Goal: Transaction & Acquisition: Book appointment/travel/reservation

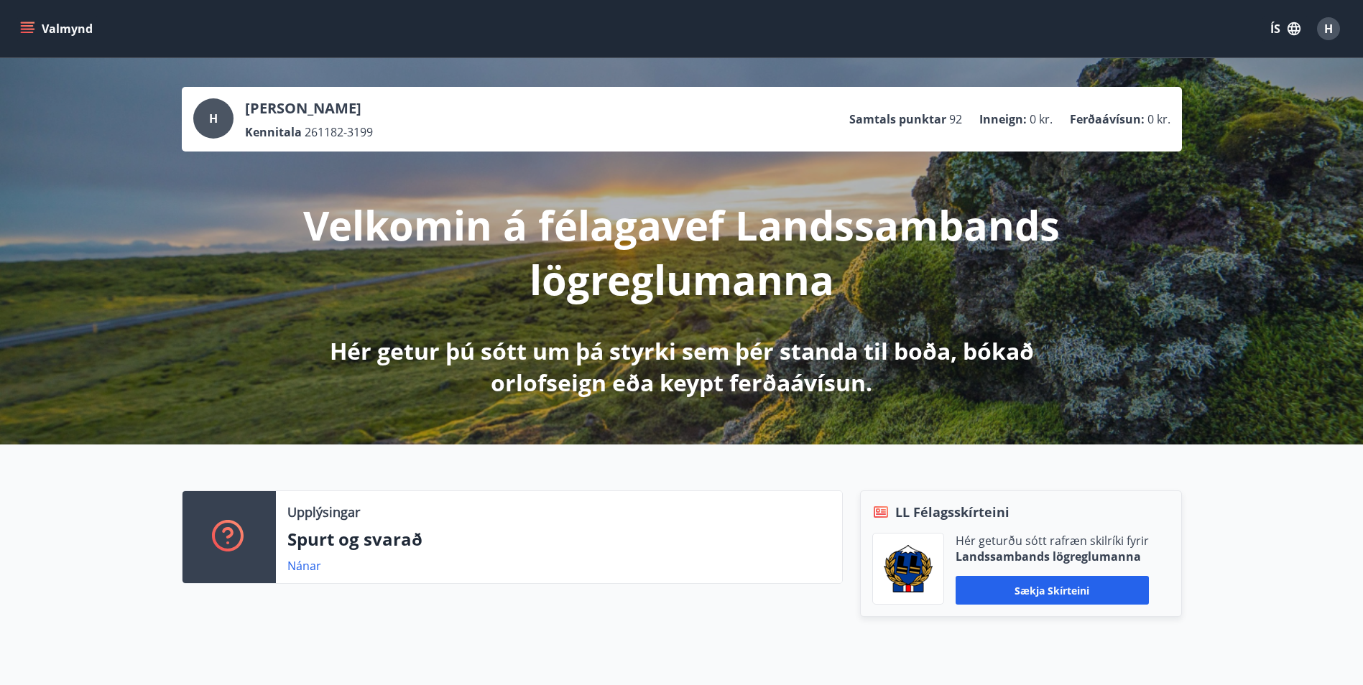
click at [26, 24] on icon "menu" at bounding box center [27, 29] width 14 height 14
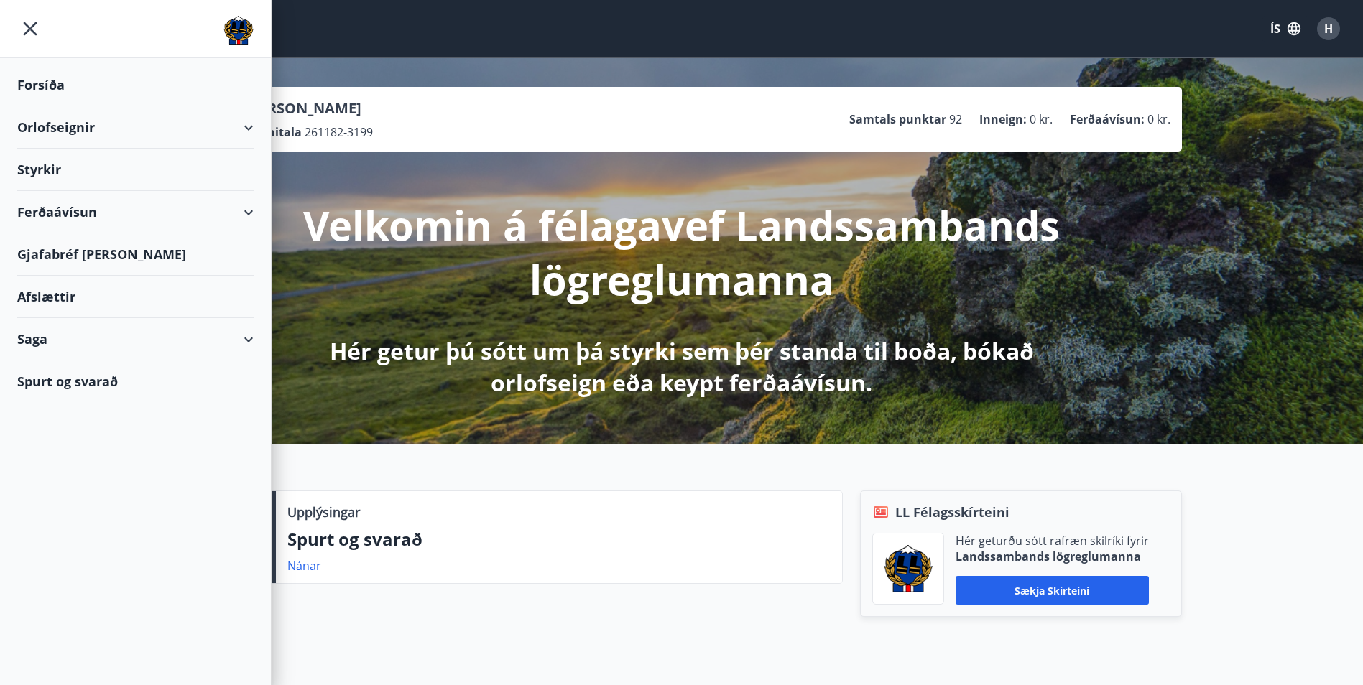
click at [54, 124] on div "Orlofseignir" at bounding box center [135, 127] width 236 height 42
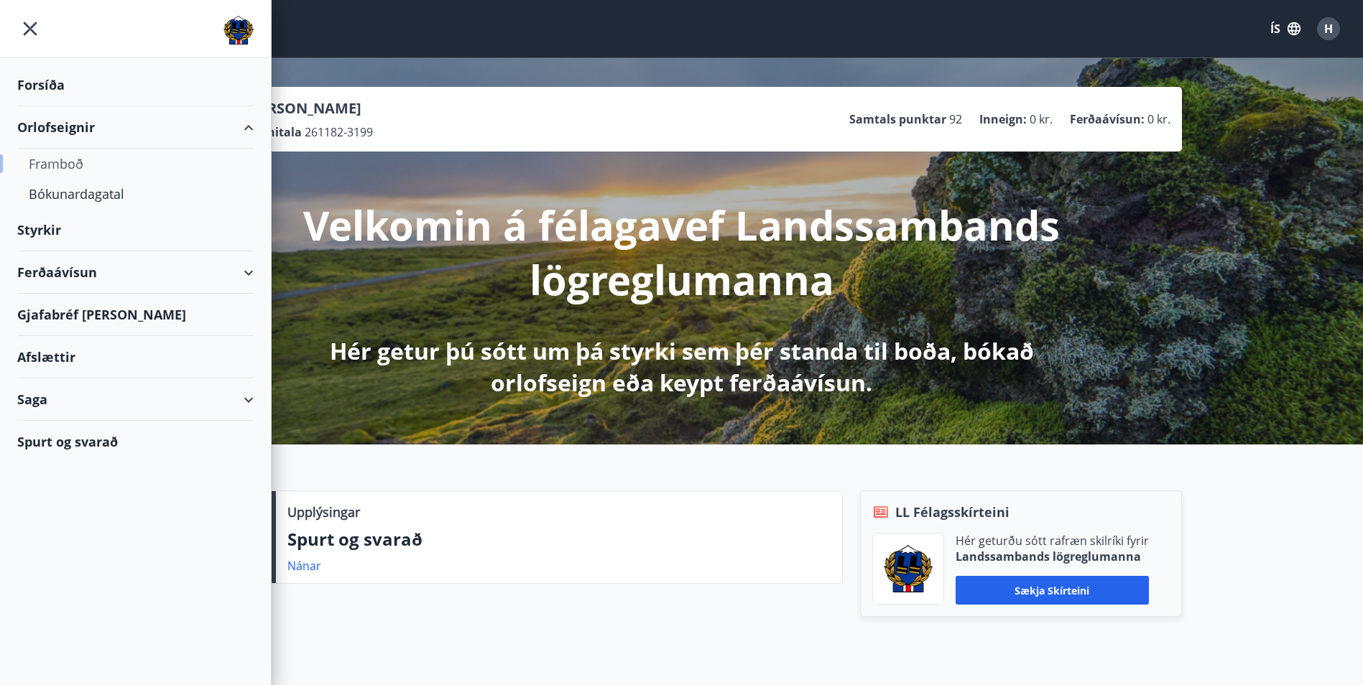
click at [62, 158] on div "Framboð" at bounding box center [135, 164] width 213 height 30
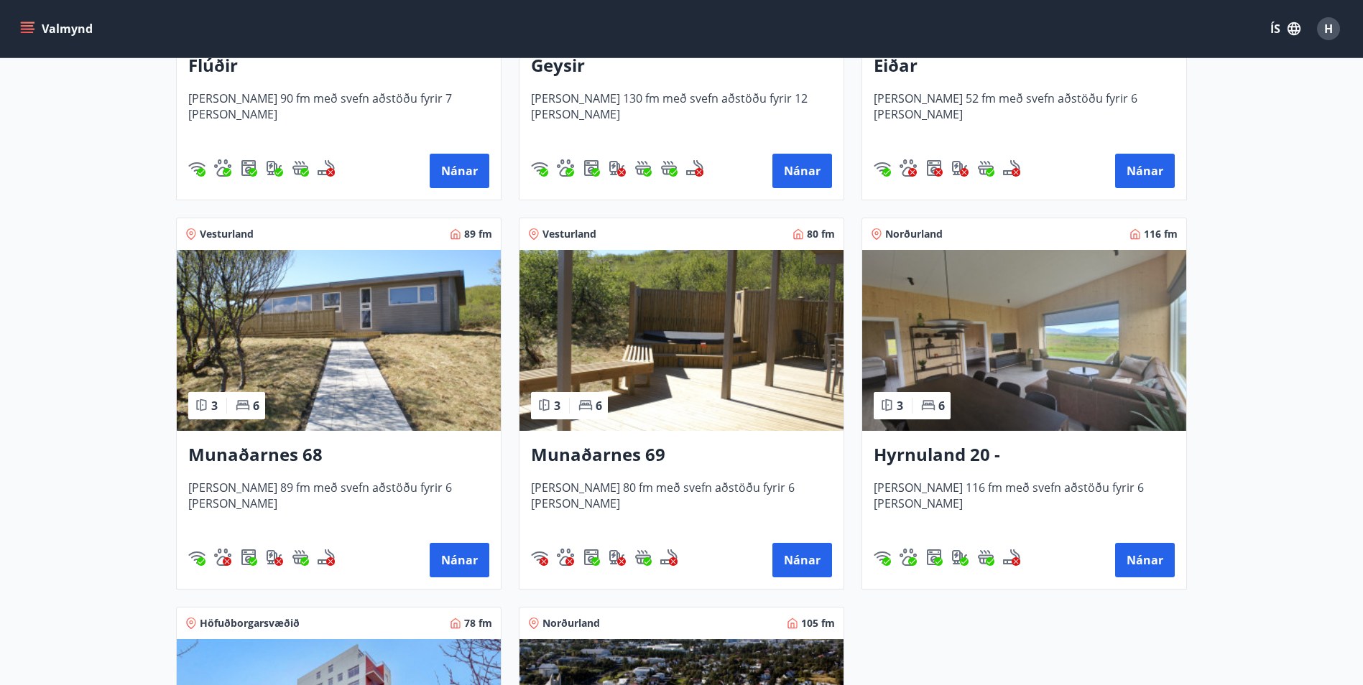
scroll to position [503, 0]
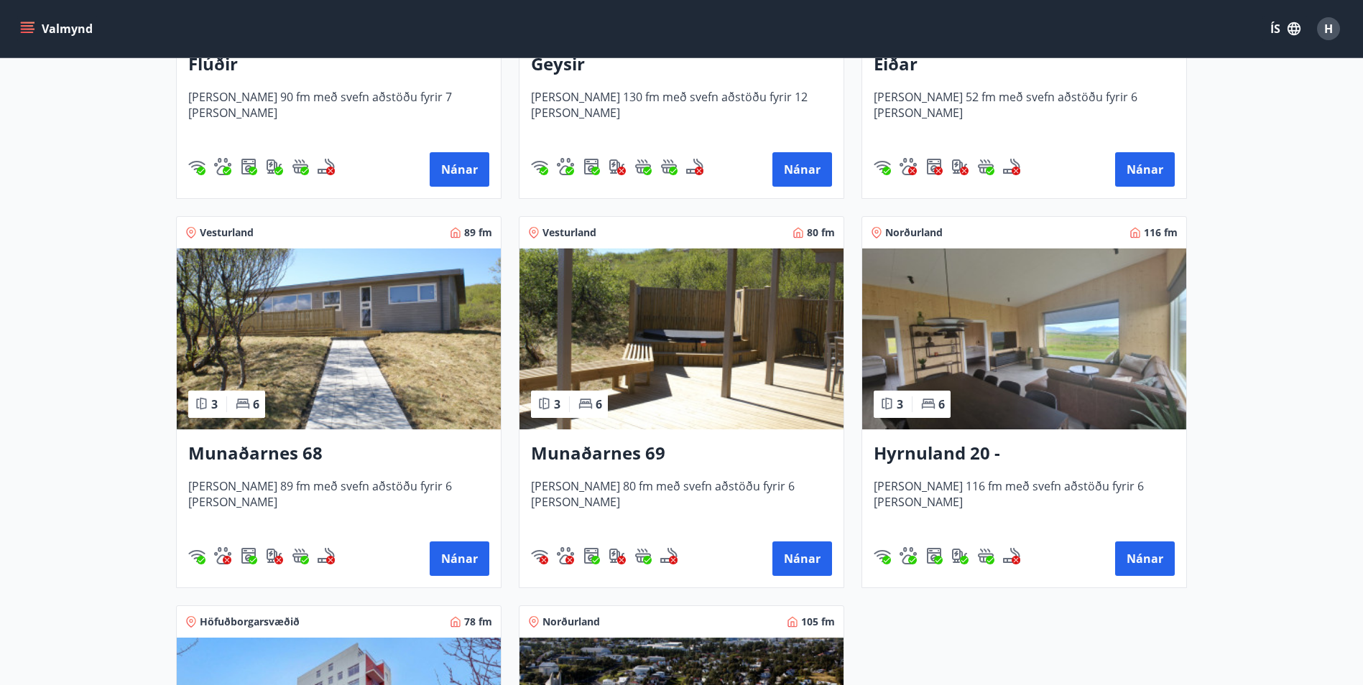
click at [346, 339] on img at bounding box center [339, 339] width 324 height 181
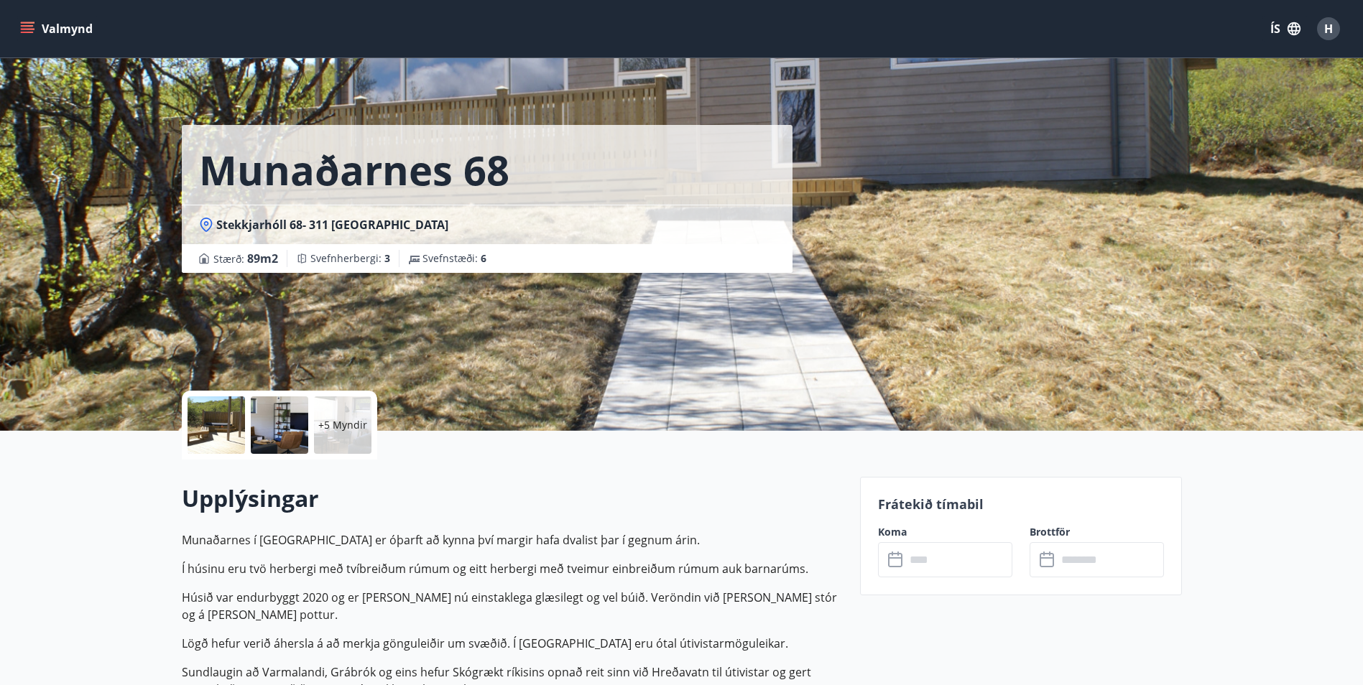
click at [952, 556] on input "text" at bounding box center [958, 559] width 107 height 35
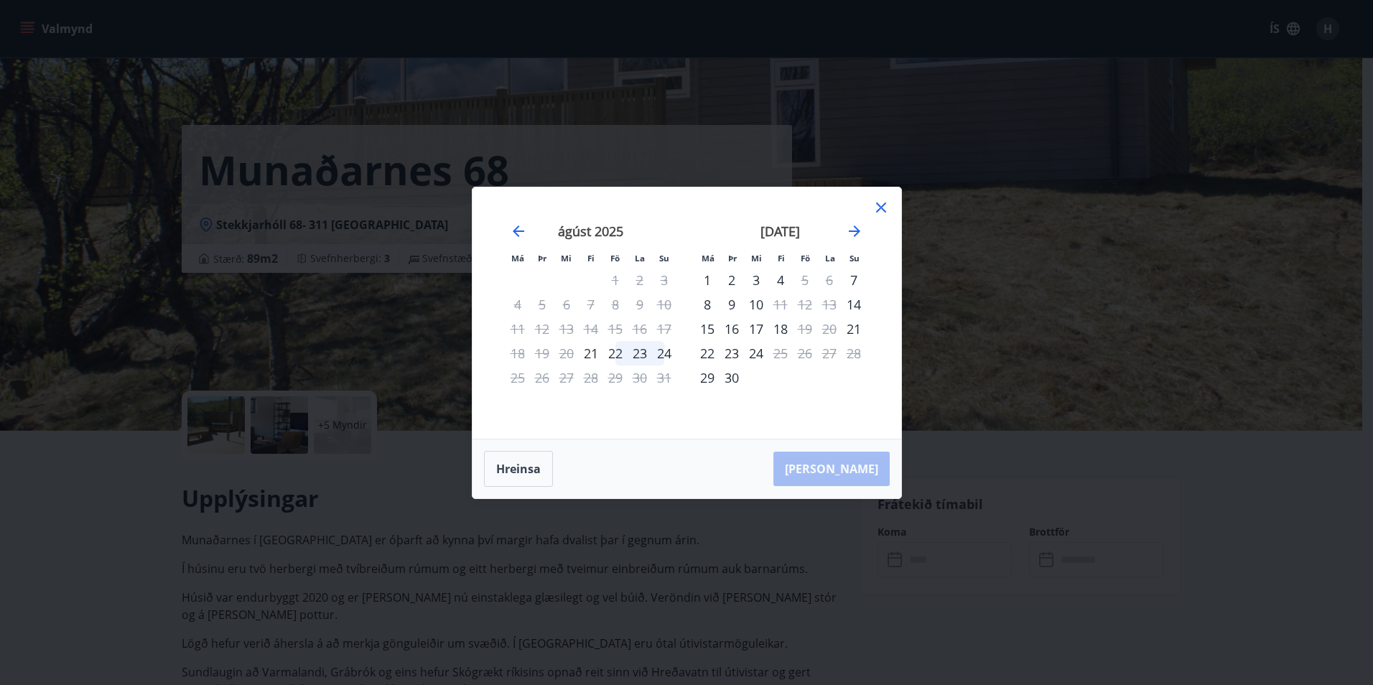
click at [883, 211] on icon at bounding box center [881, 207] width 17 height 17
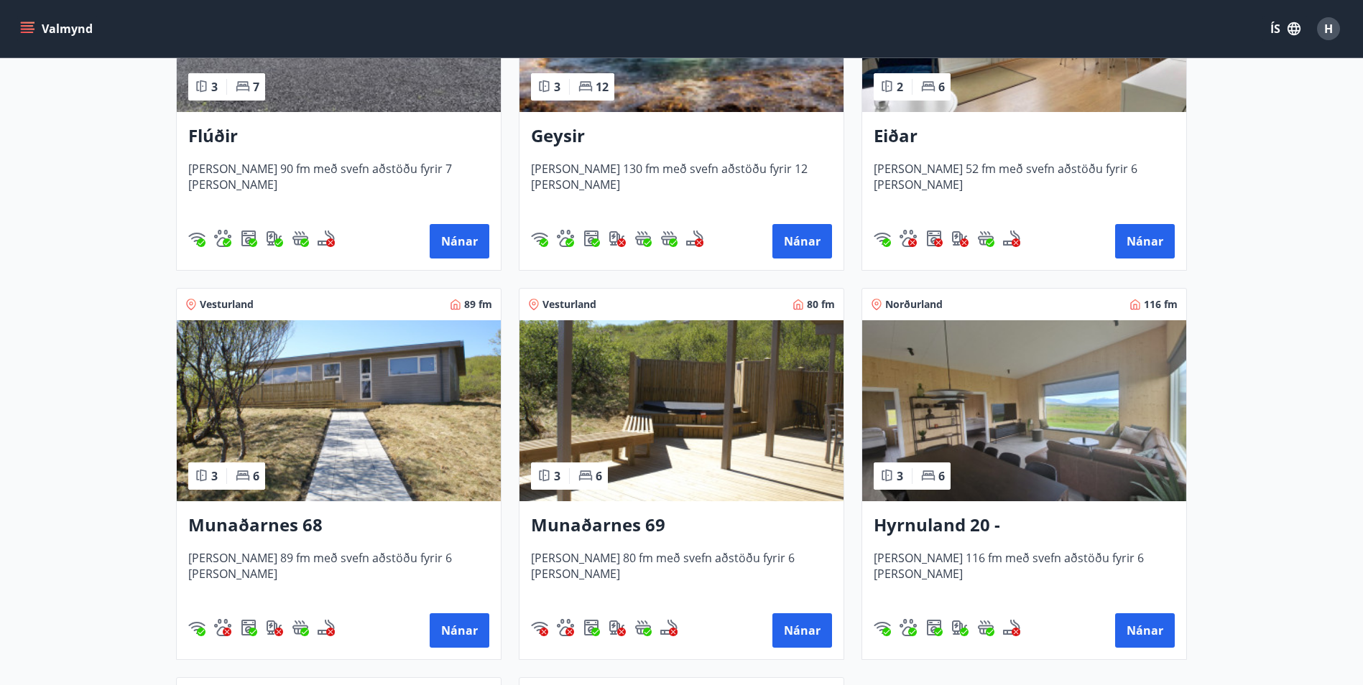
click at [646, 385] on img at bounding box center [681, 410] width 324 height 181
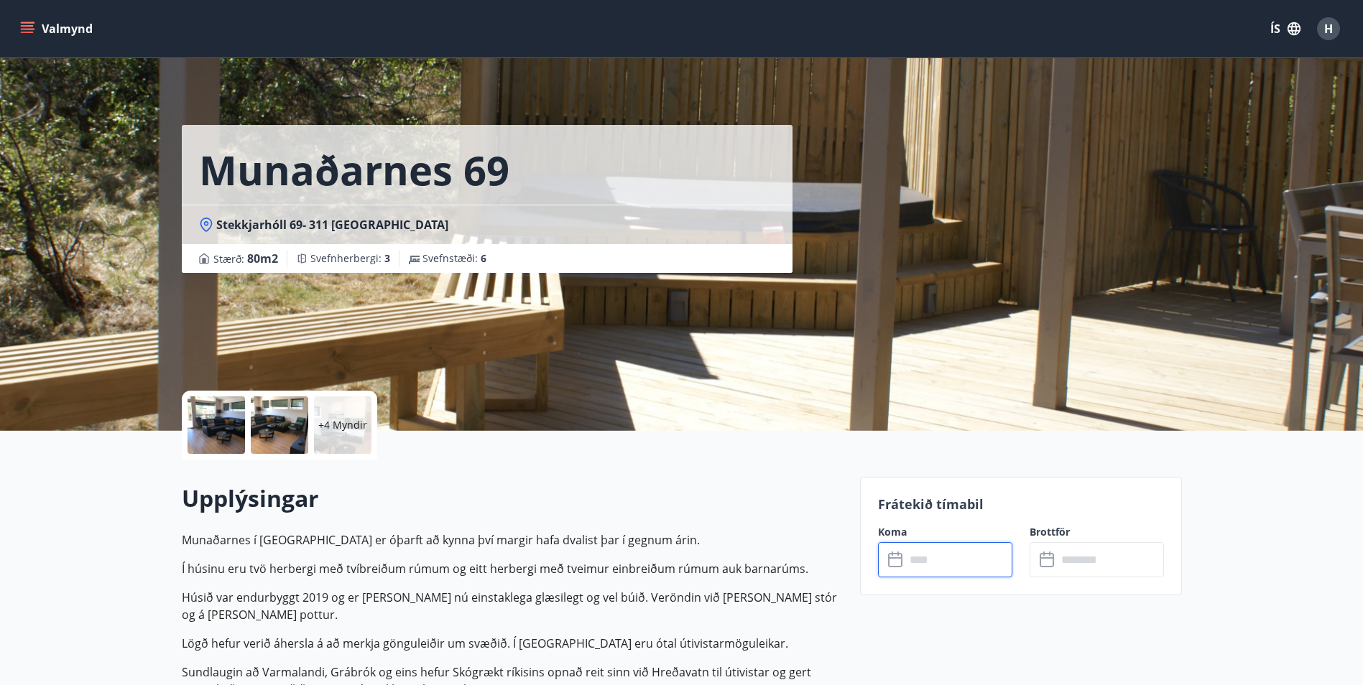
click at [934, 569] on input "text" at bounding box center [958, 559] width 107 height 35
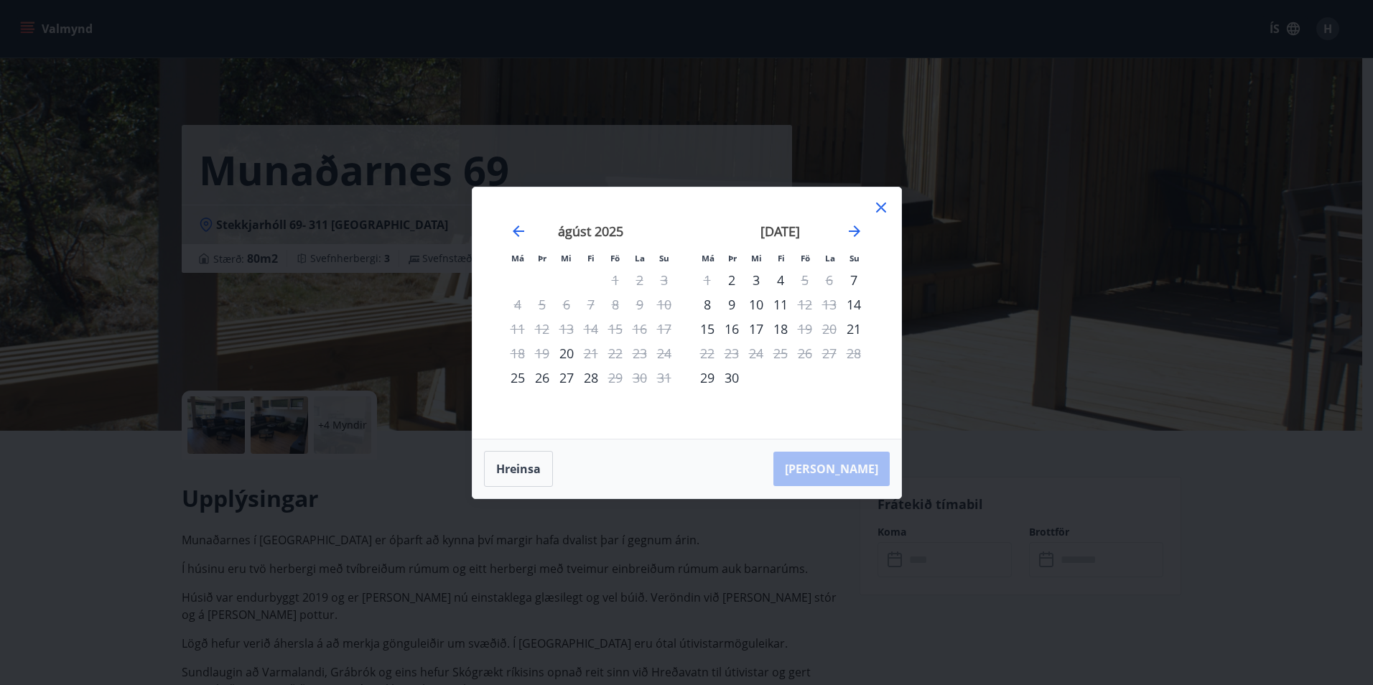
click at [606, 354] on div "22" at bounding box center [615, 353] width 24 height 24
click at [881, 207] on icon at bounding box center [881, 207] width 2 height 2
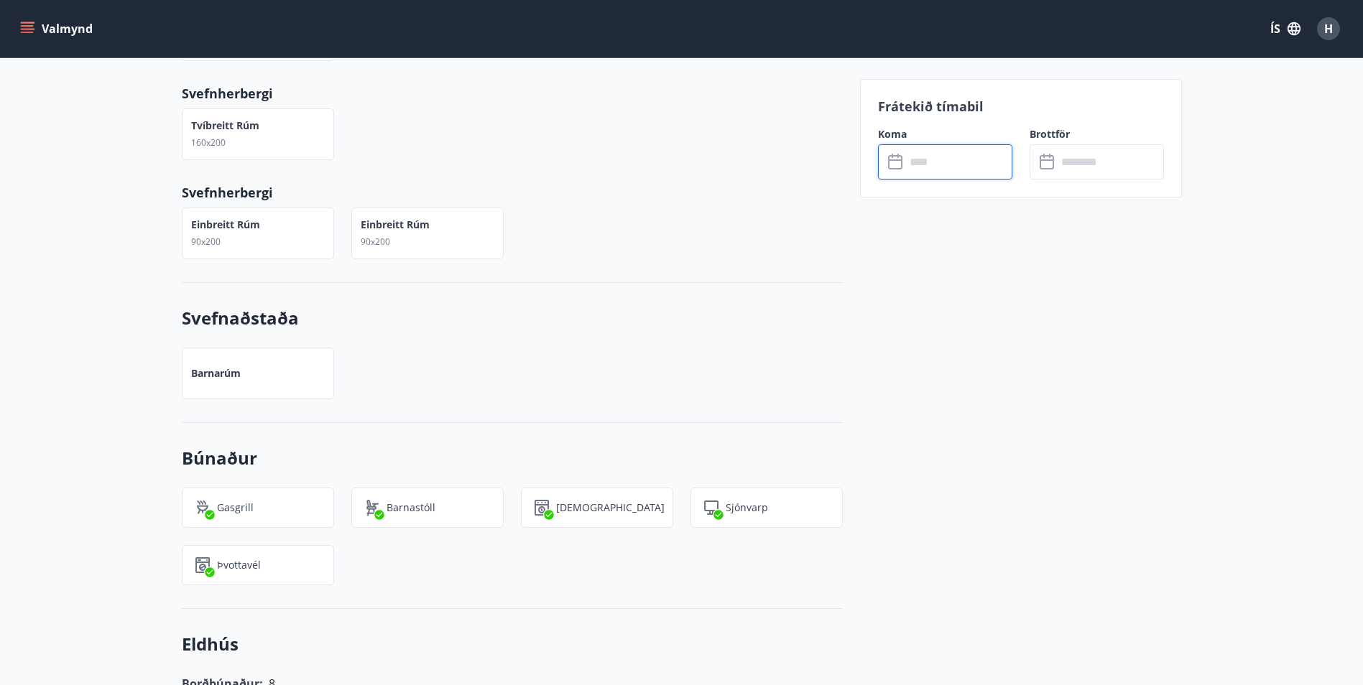
scroll to position [790, 0]
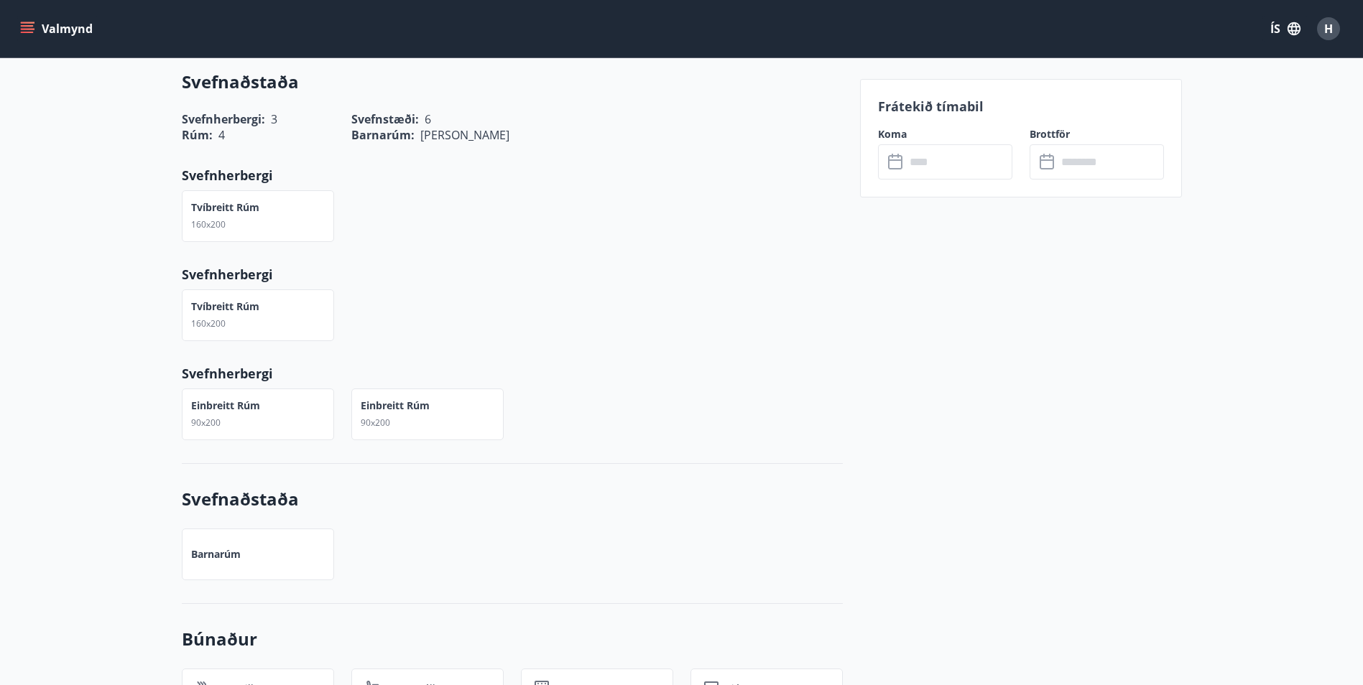
click at [904, 175] on div "​ ​" at bounding box center [945, 161] width 134 height 35
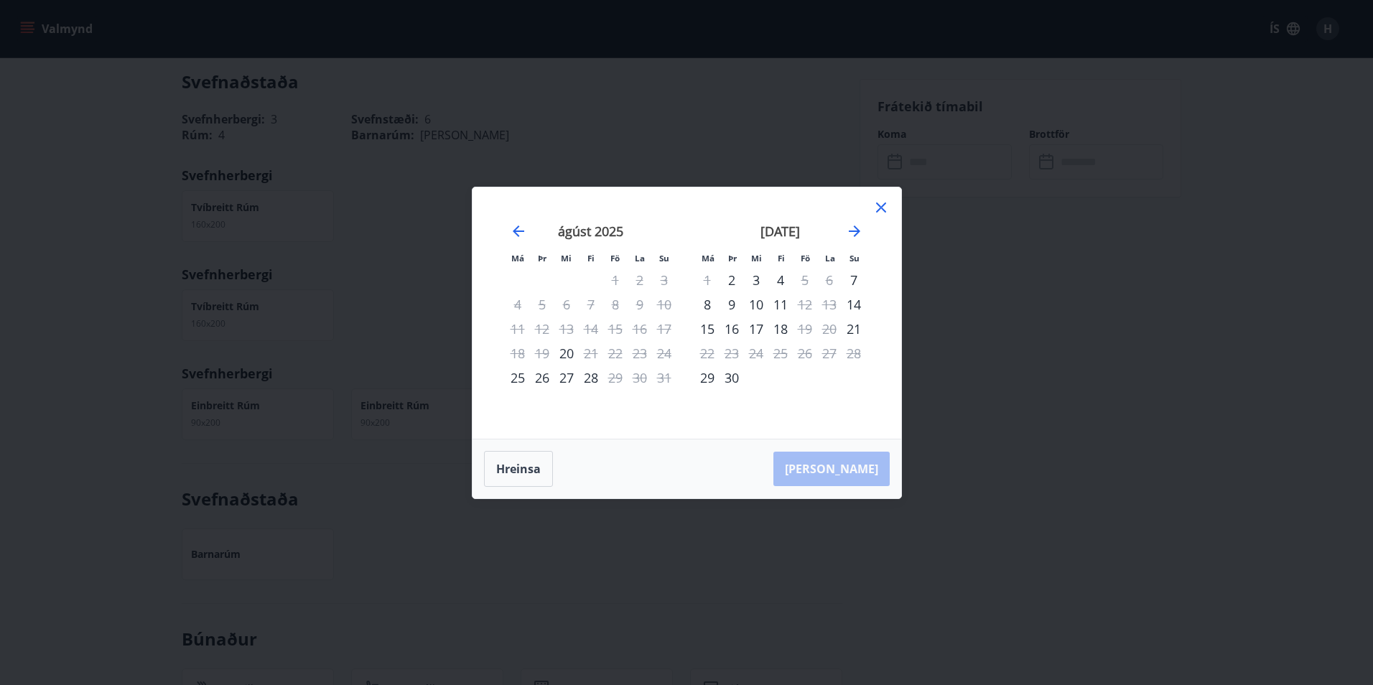
click at [883, 203] on icon at bounding box center [881, 207] width 17 height 17
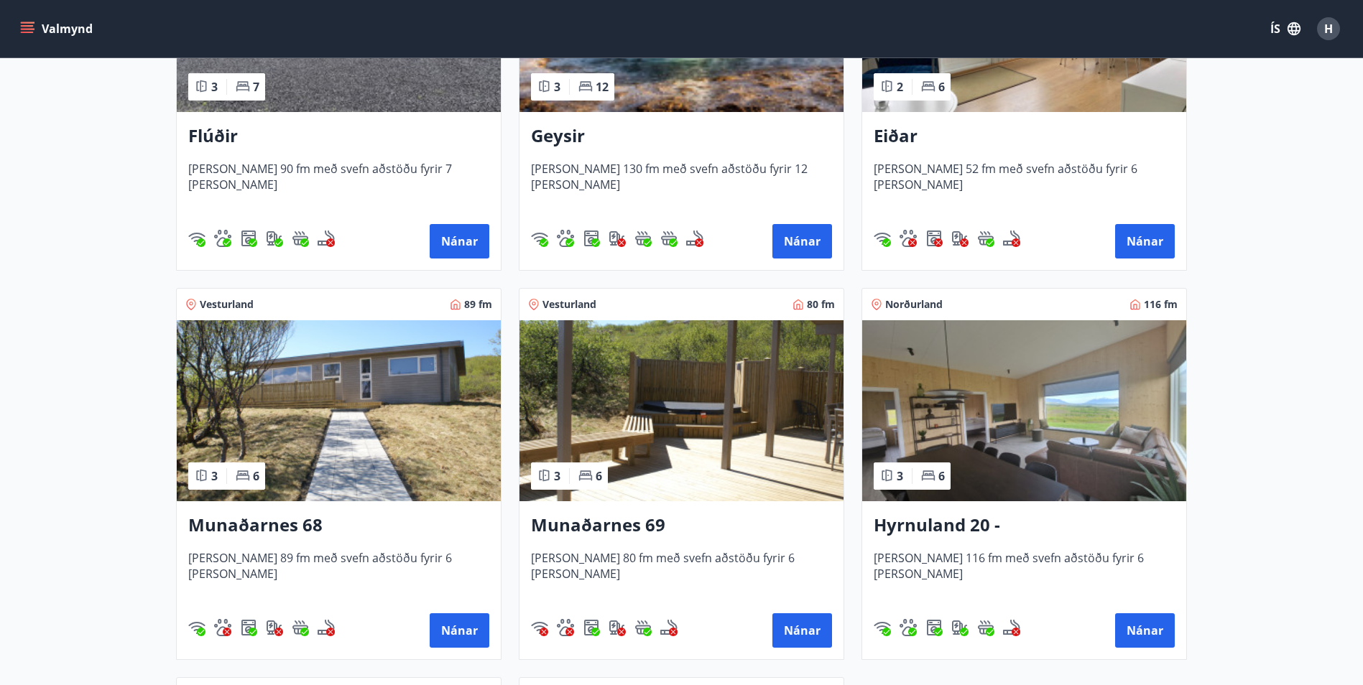
click at [282, 400] on img at bounding box center [339, 410] width 324 height 181
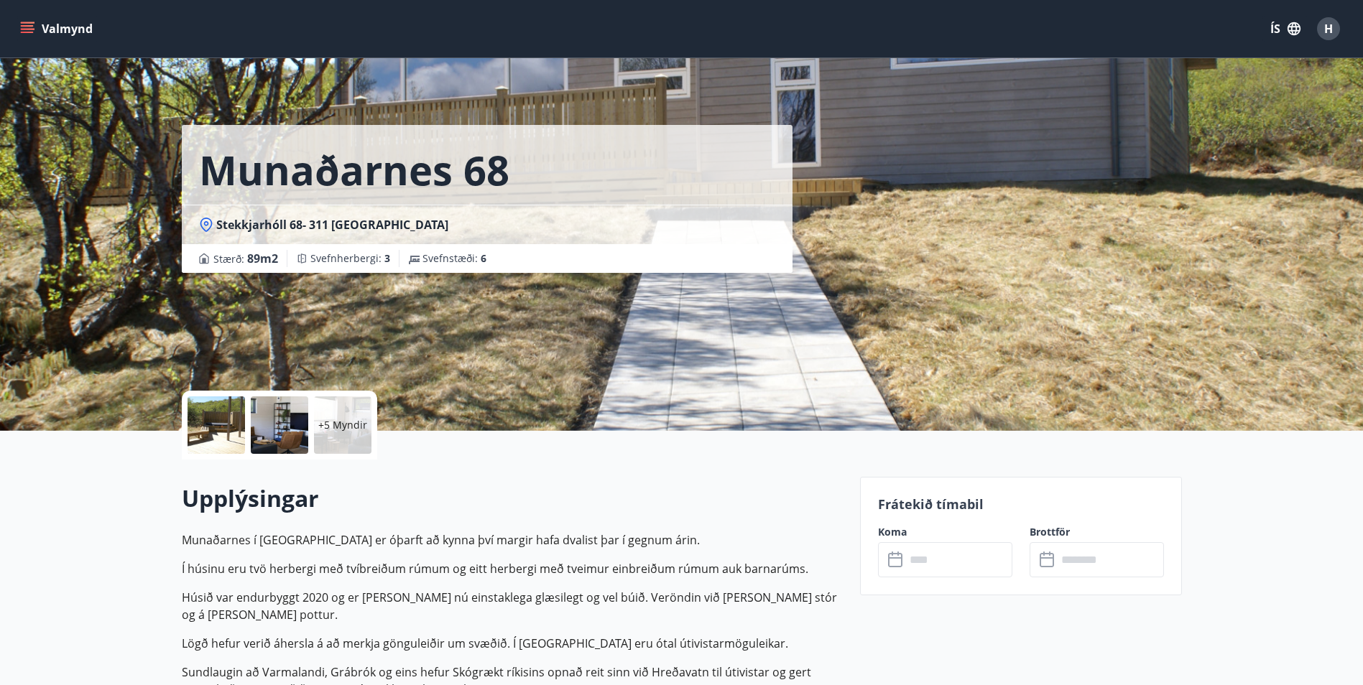
click at [936, 570] on input "text" at bounding box center [958, 559] width 107 height 35
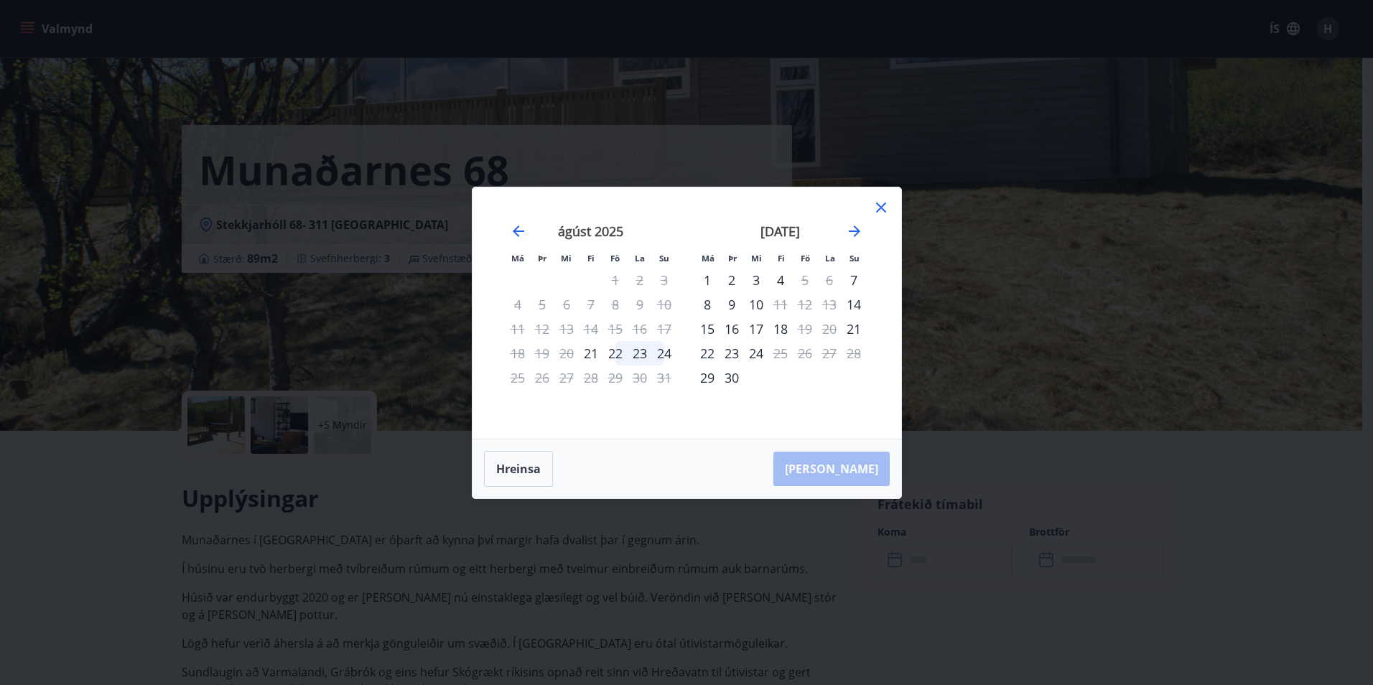
click at [631, 356] on div "23" at bounding box center [640, 353] width 24 height 24
click at [667, 349] on div "24" at bounding box center [664, 353] width 24 height 24
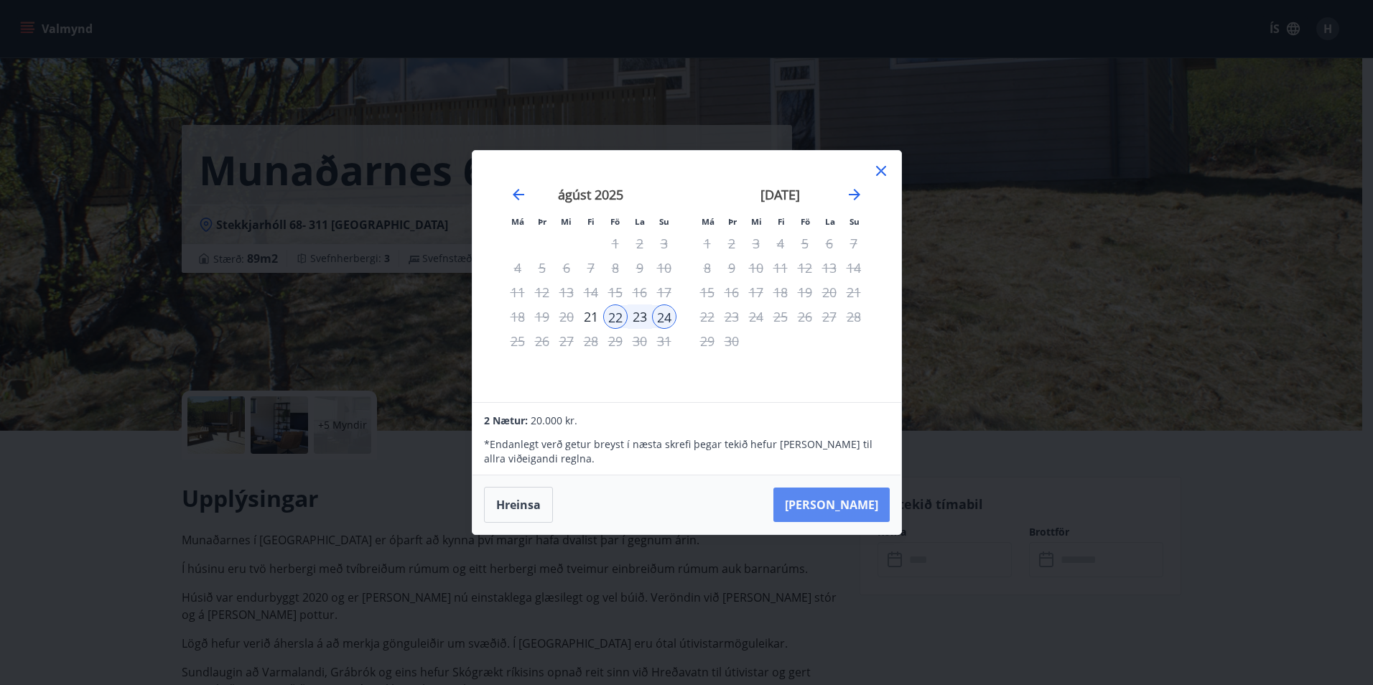
click at [832, 503] on button "[PERSON_NAME]" at bounding box center [832, 505] width 116 height 34
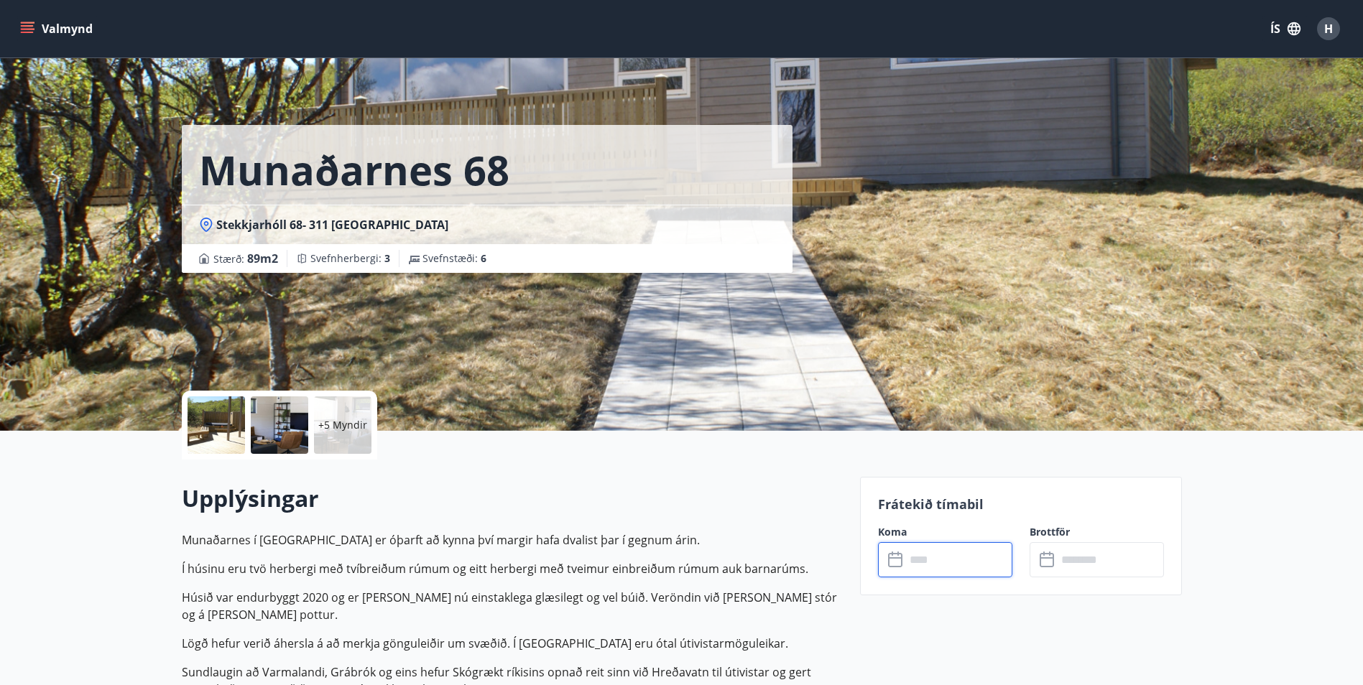
type input "******"
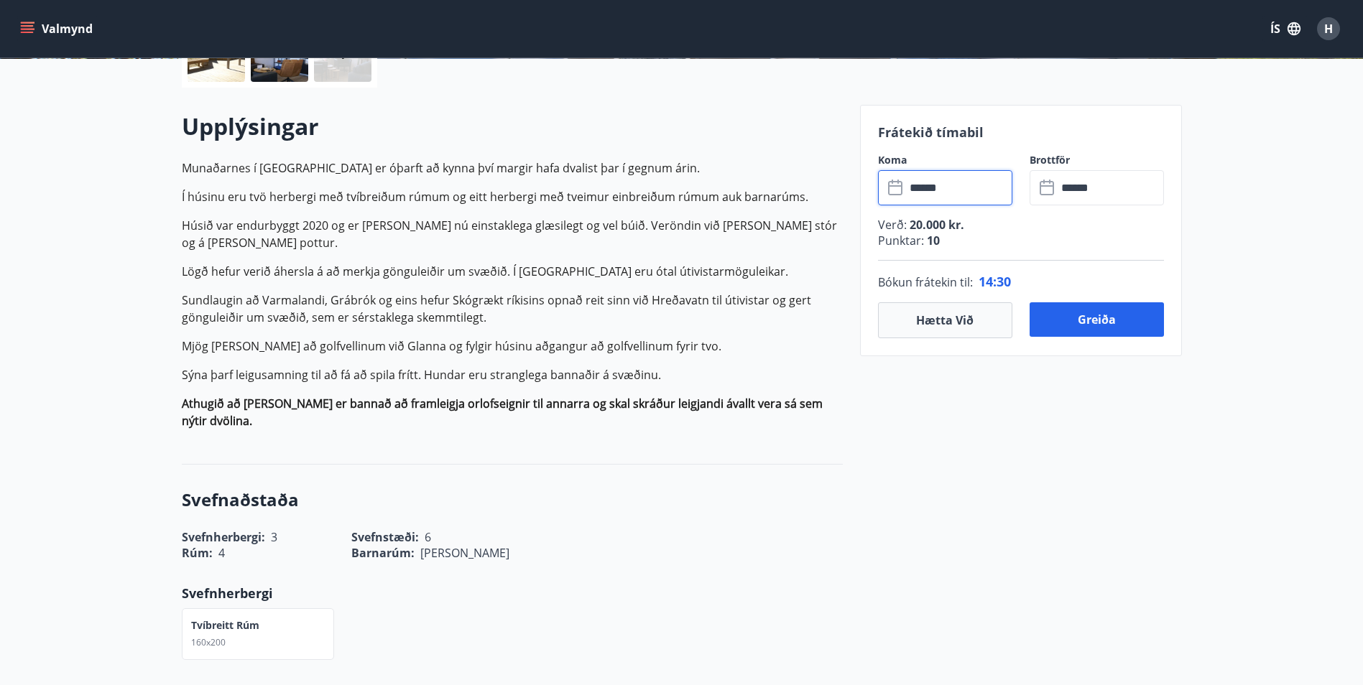
scroll to position [359, 0]
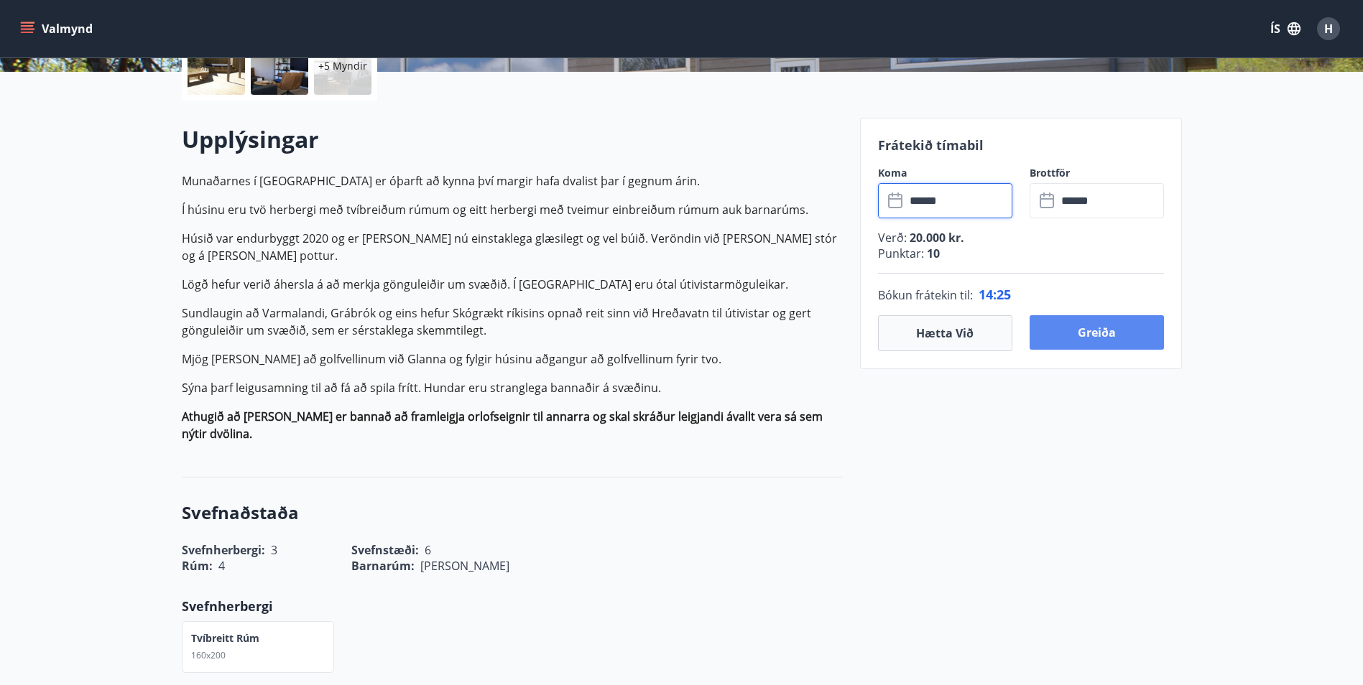
click at [1112, 336] on button "Greiða" at bounding box center [1096, 332] width 134 height 34
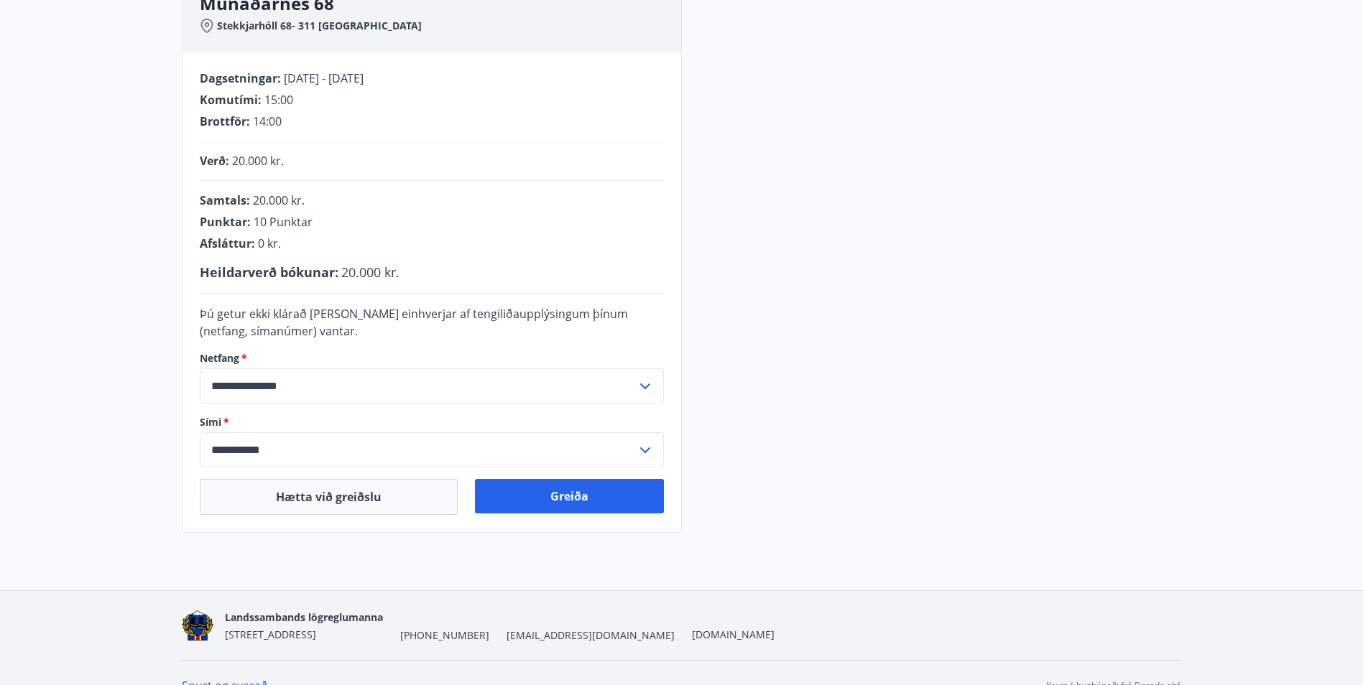
scroll to position [265, 0]
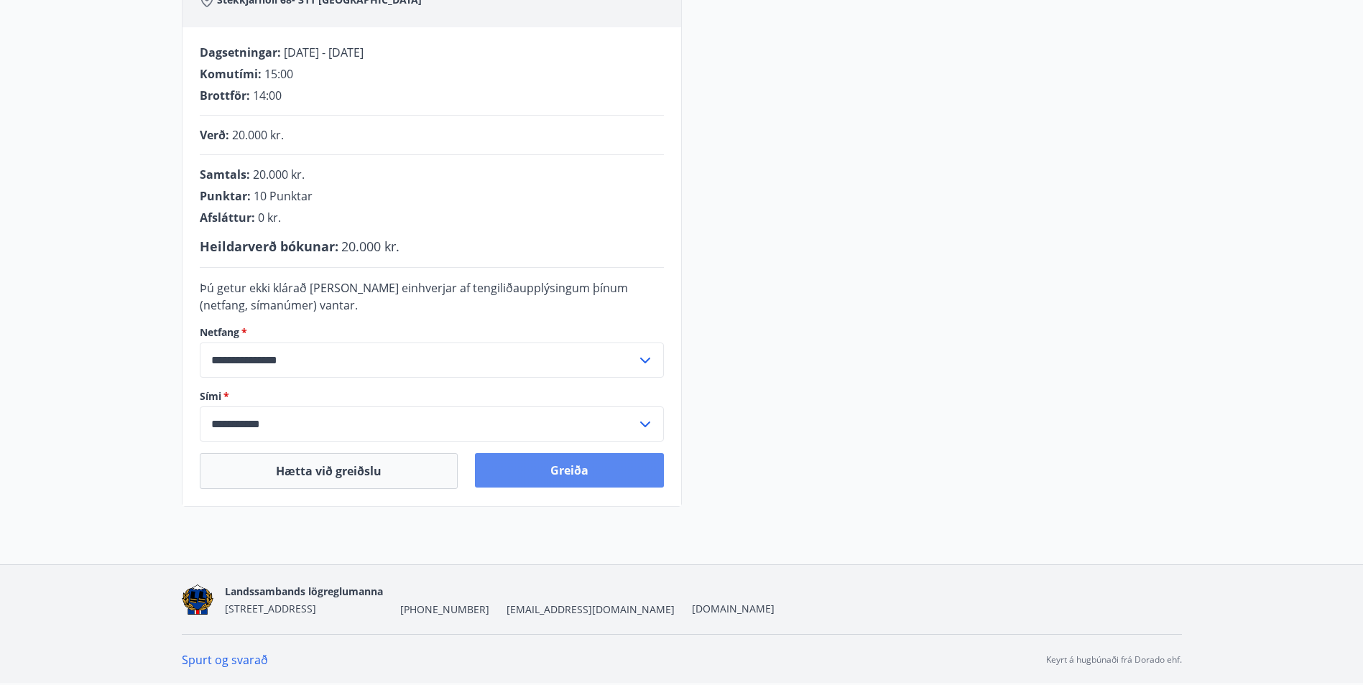
click at [524, 475] on button "Greiða" at bounding box center [569, 470] width 189 height 34
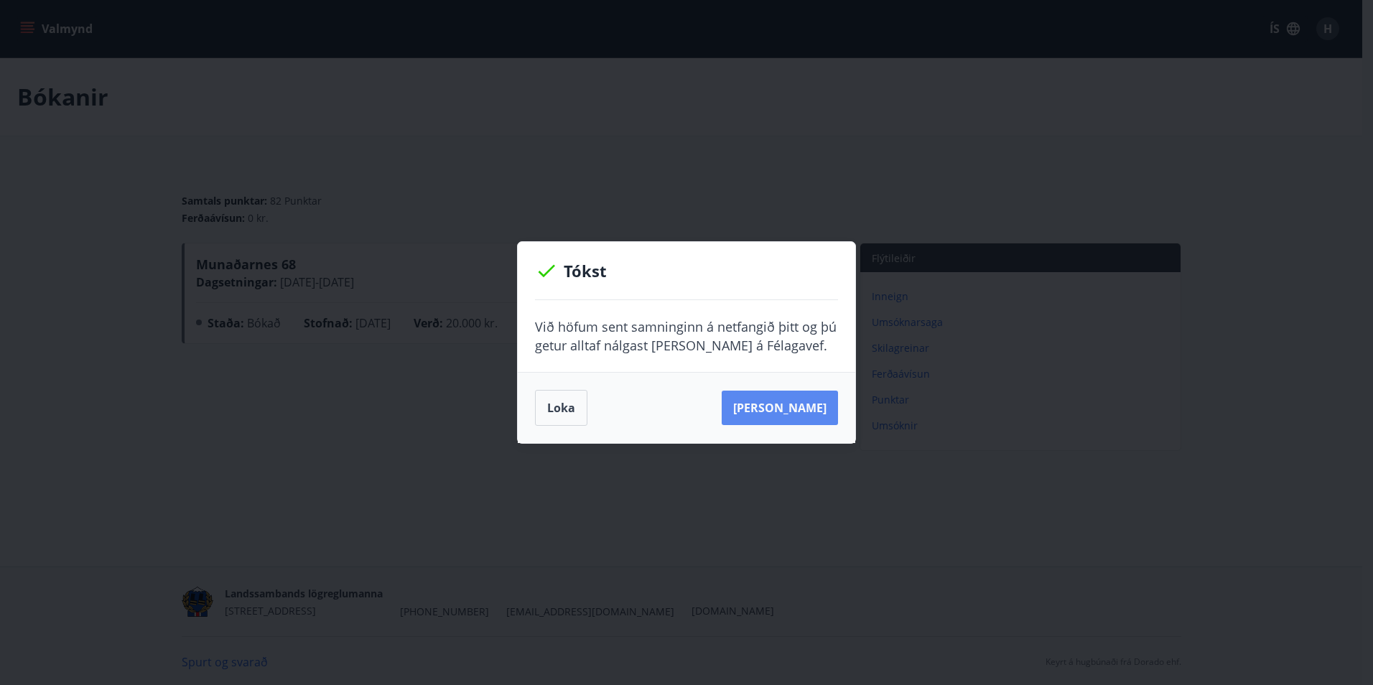
click at [802, 406] on button "Sjá samning" at bounding box center [780, 408] width 116 height 34
drag, startPoint x: 806, startPoint y: 412, endPoint x: 797, endPoint y: 409, distance: 9.1
click at [806, 412] on button "Sjá samning" at bounding box center [780, 408] width 116 height 34
click at [786, 410] on button "Sjá samning" at bounding box center [780, 408] width 116 height 34
click at [568, 399] on button "Loka" at bounding box center [561, 408] width 52 height 36
